Goal: Navigation & Orientation: Understand site structure

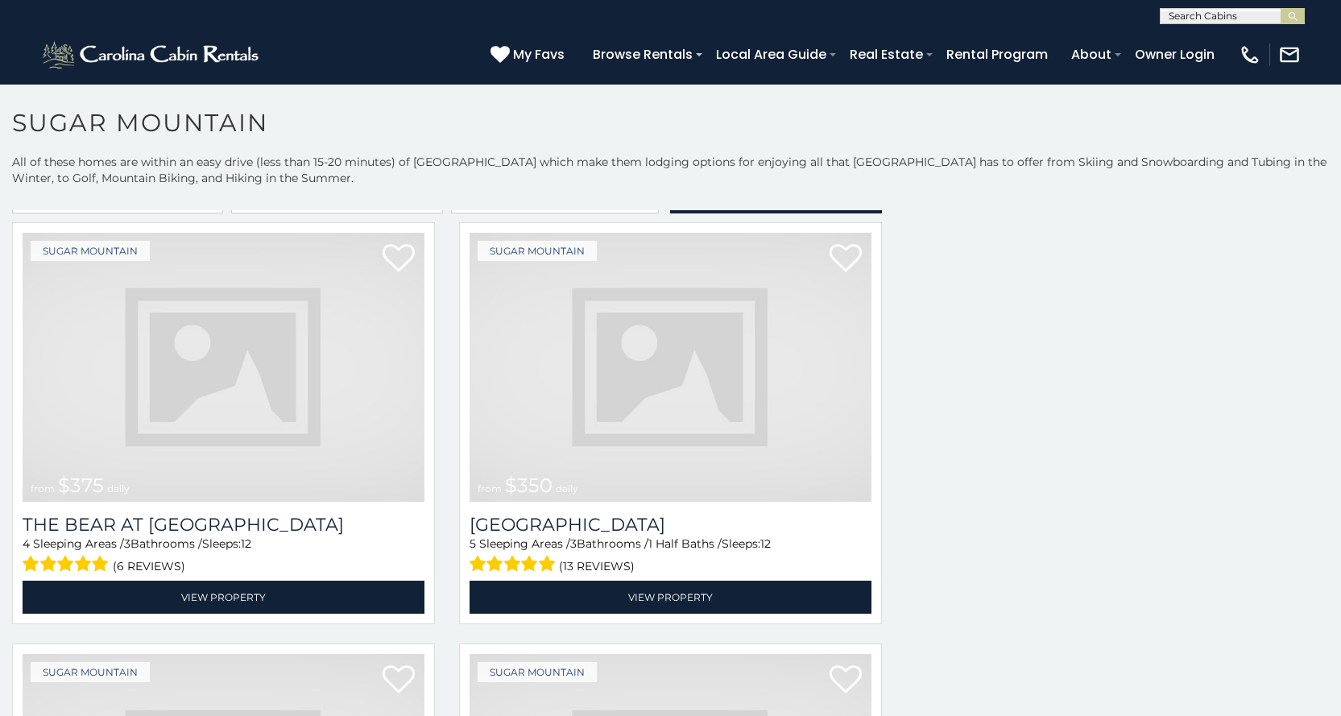
scroll to position [6, 0]
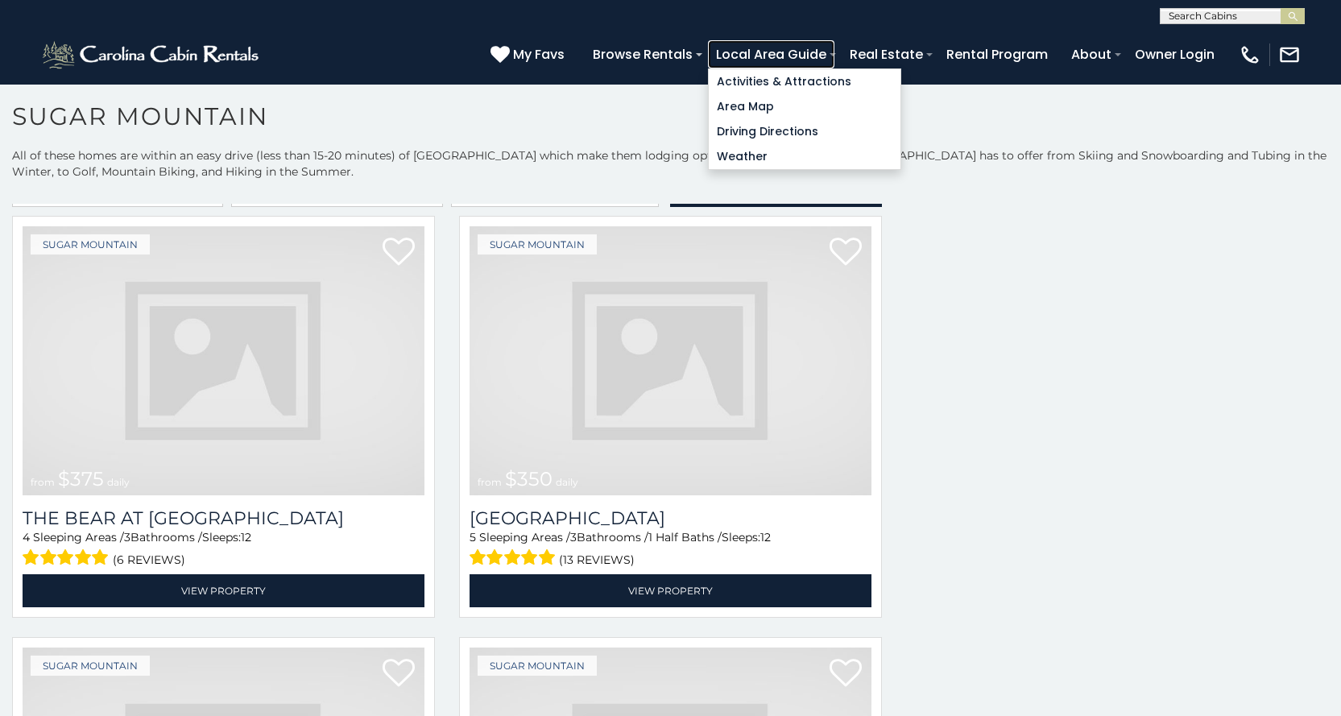
click at [834, 55] on link "Local Area Guide" at bounding box center [771, 54] width 126 height 28
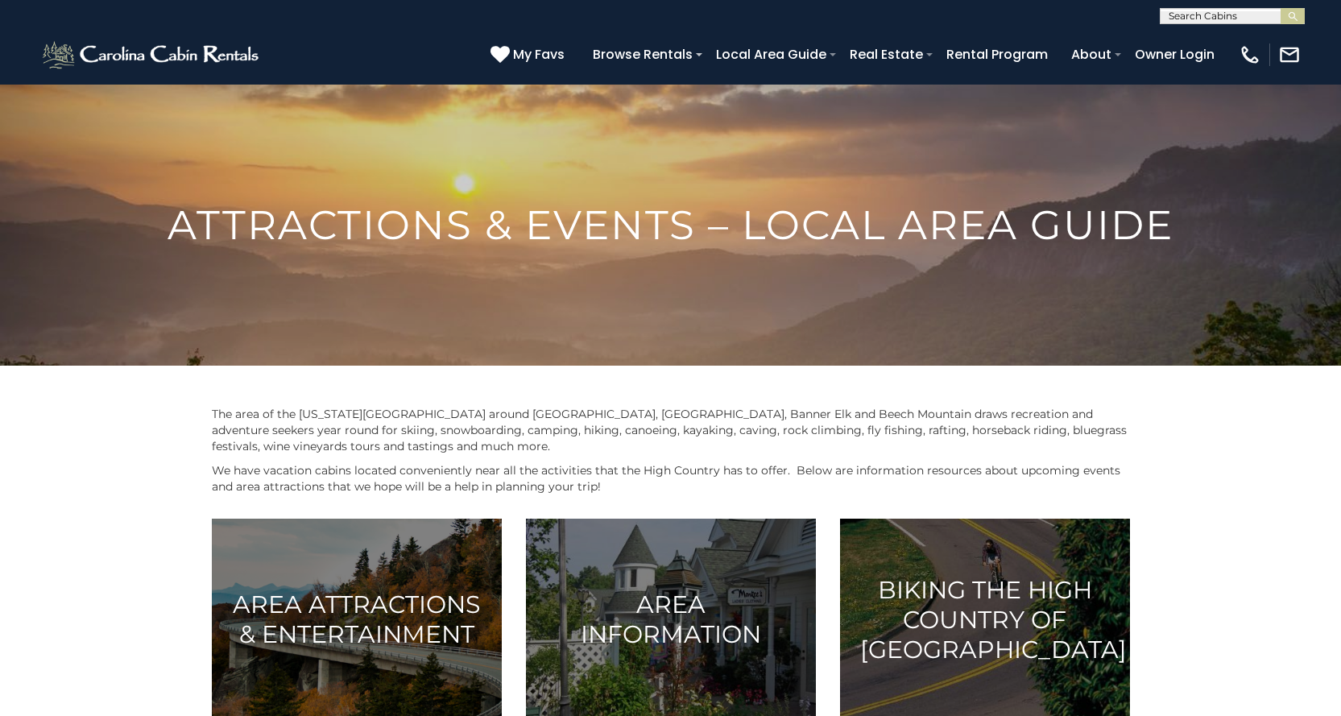
scroll to position [66, 0]
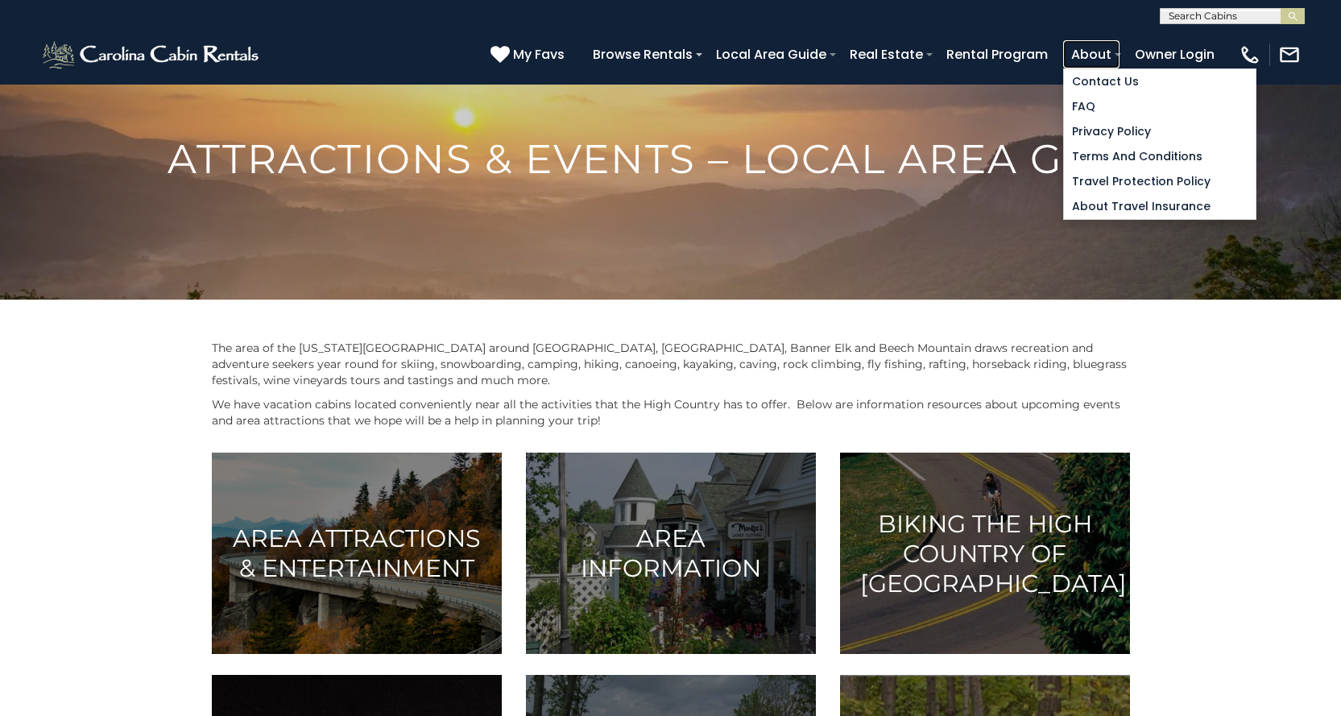
click at [1120, 61] on link "About" at bounding box center [1091, 54] width 56 height 28
